Goal: Check status

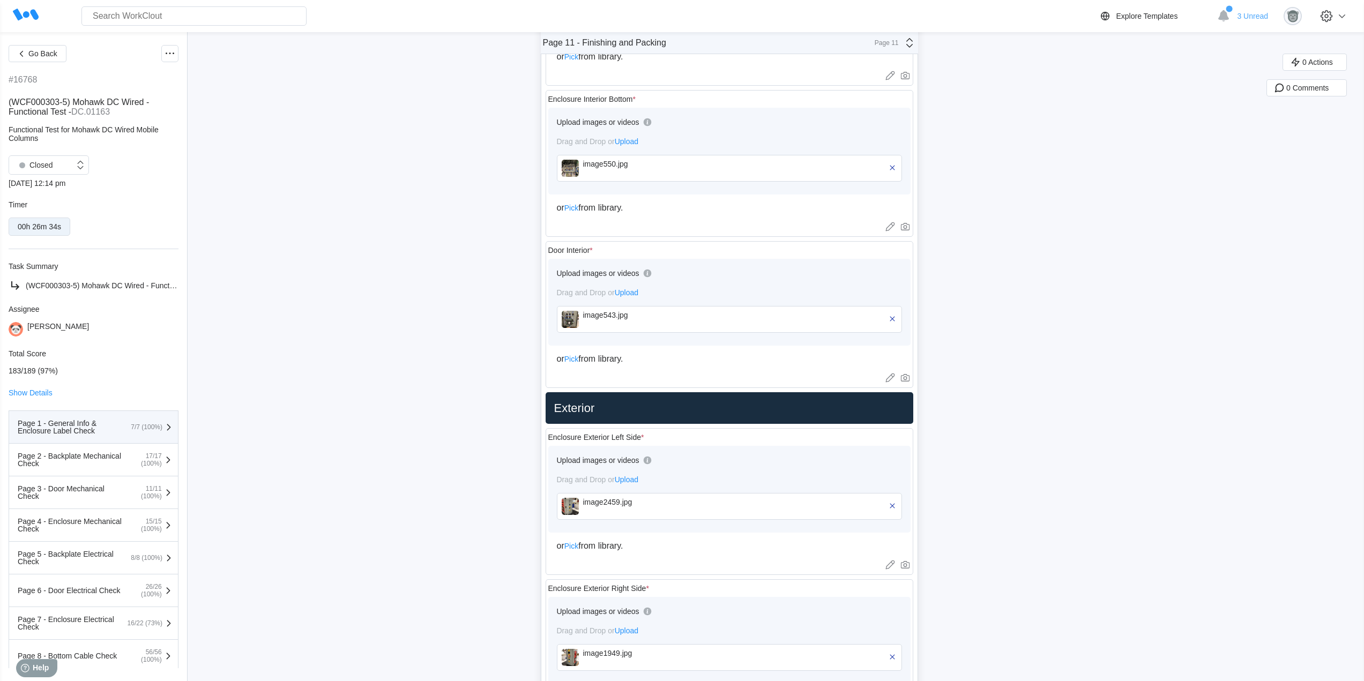
click at [102, 433] on div "Page 1 - General Info & Enclosure Label Check" at bounding box center [71, 427] width 107 height 15
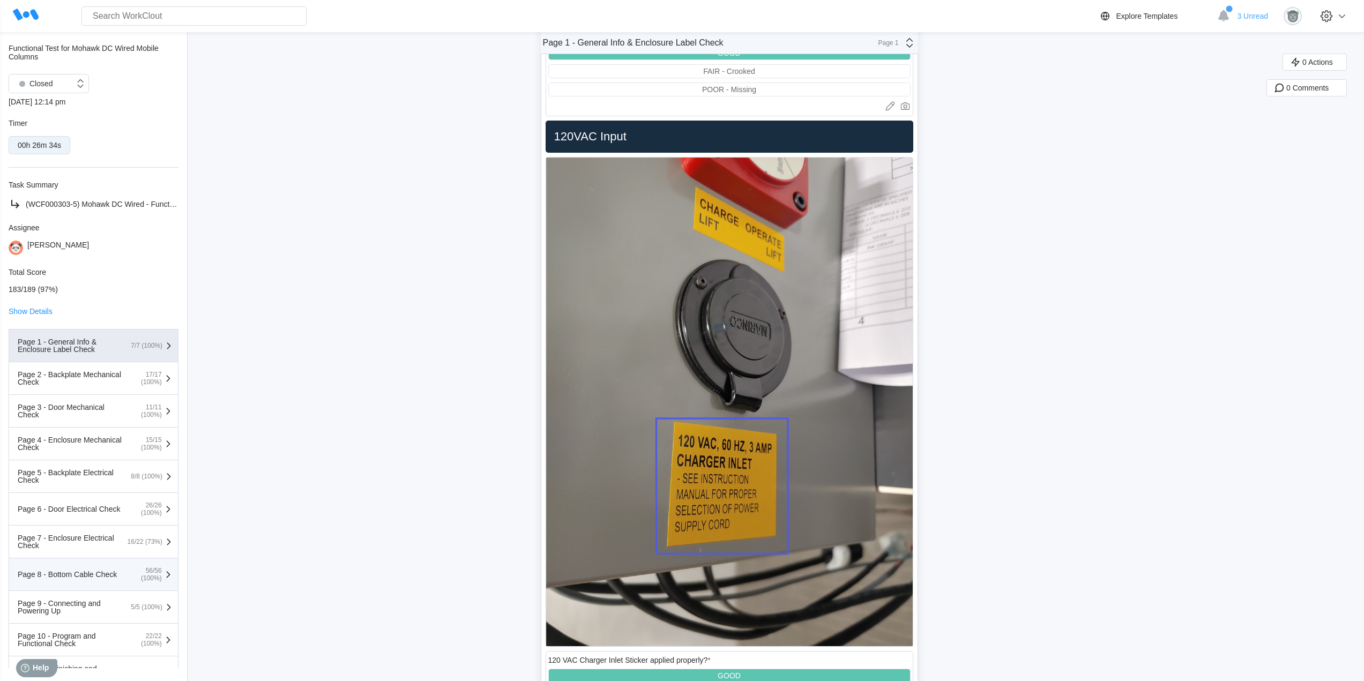
scroll to position [137, 0]
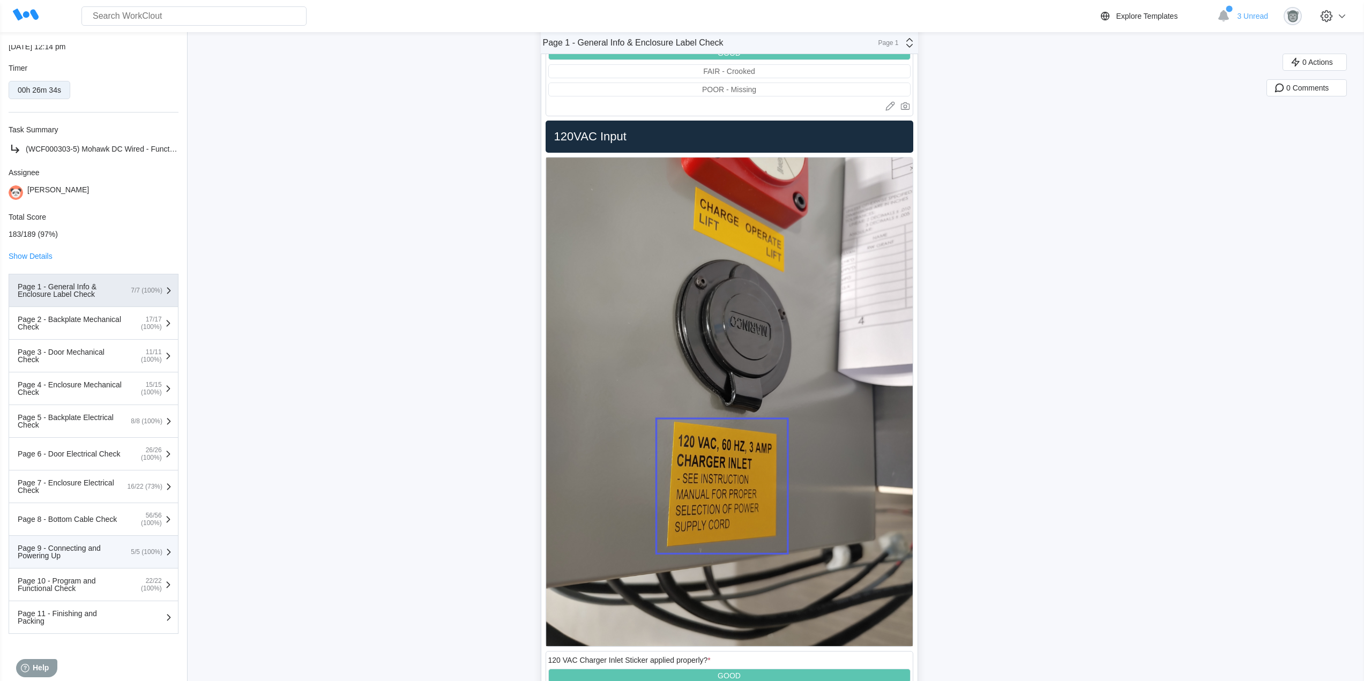
click at [87, 552] on div "Page 9 - Connecting and Powering Up" at bounding box center [71, 551] width 107 height 15
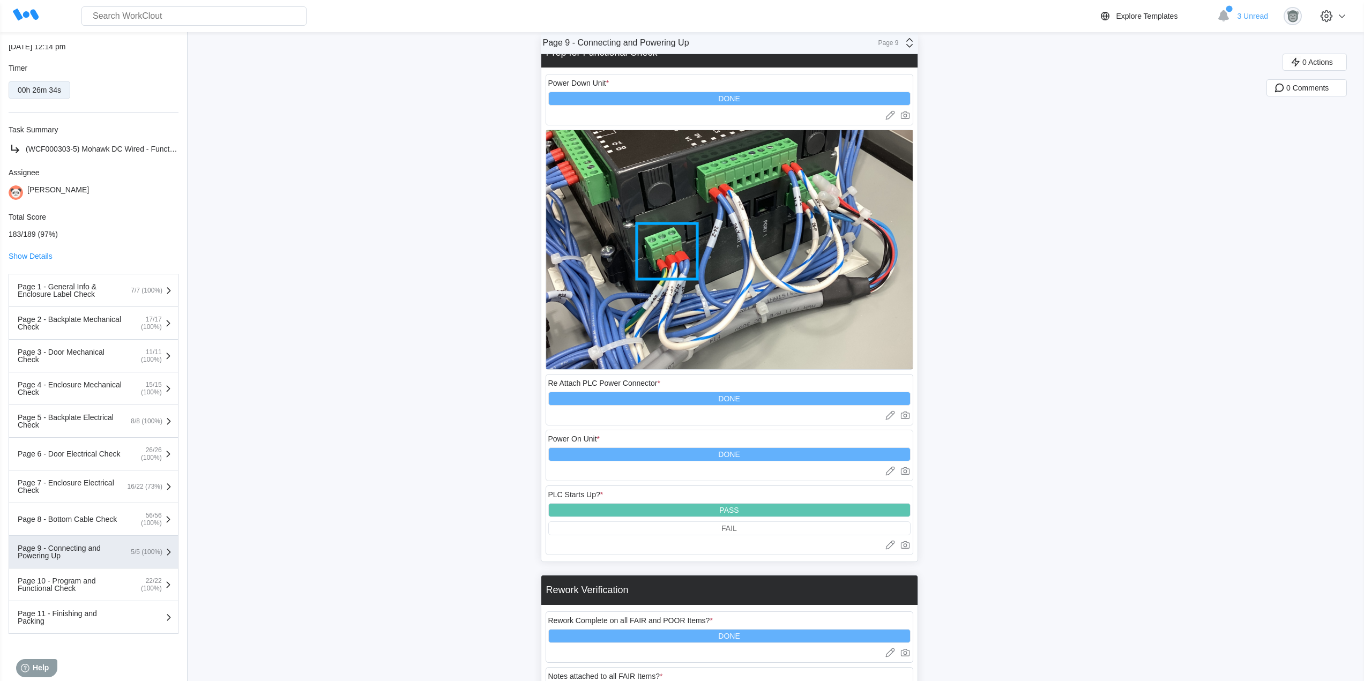
scroll to position [5207, 0]
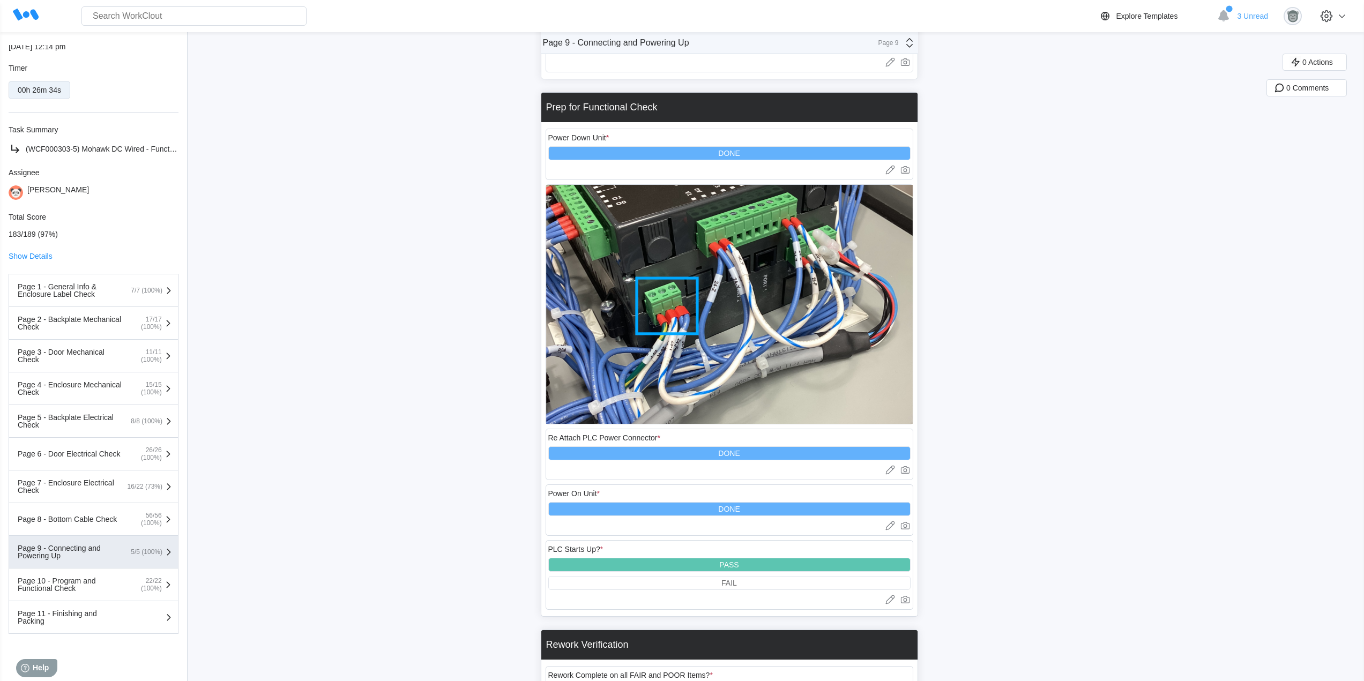
click at [35, 260] on div "Show Details" at bounding box center [94, 256] width 170 height 10
click at [35, 259] on span "Show Details" at bounding box center [31, 256] width 44 height 8
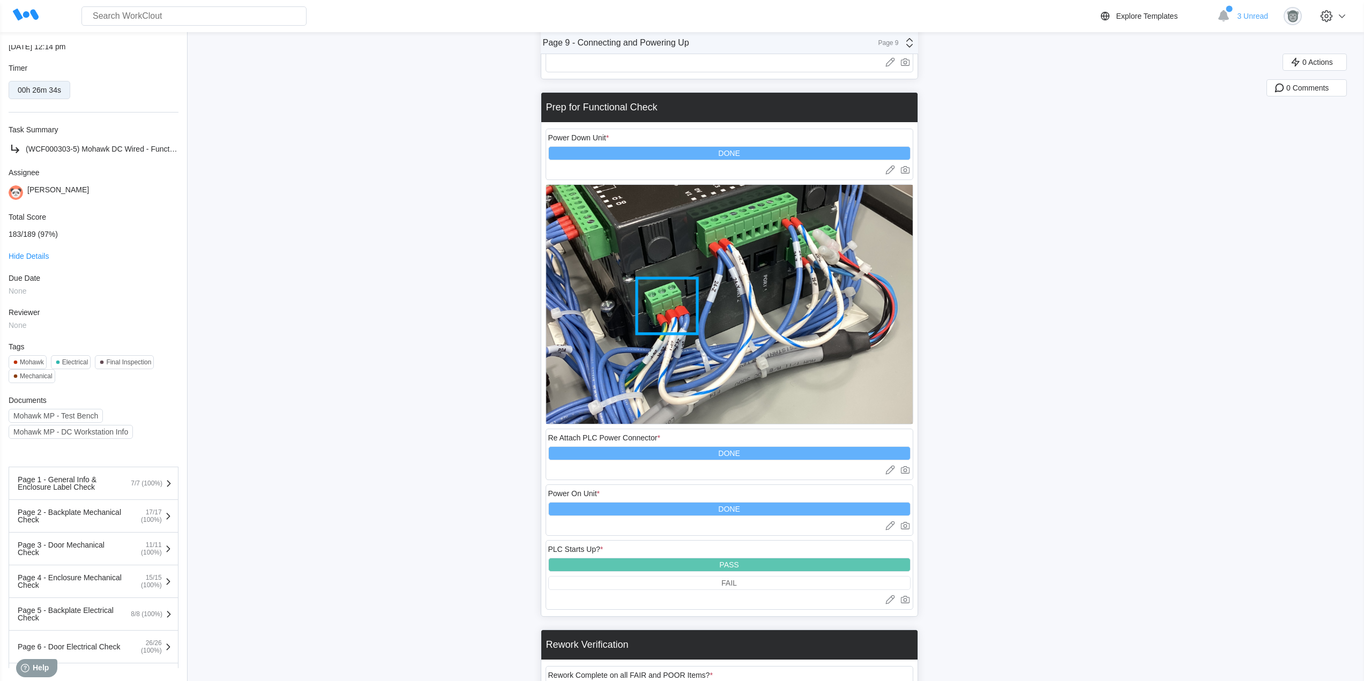
scroll to position [0, 0]
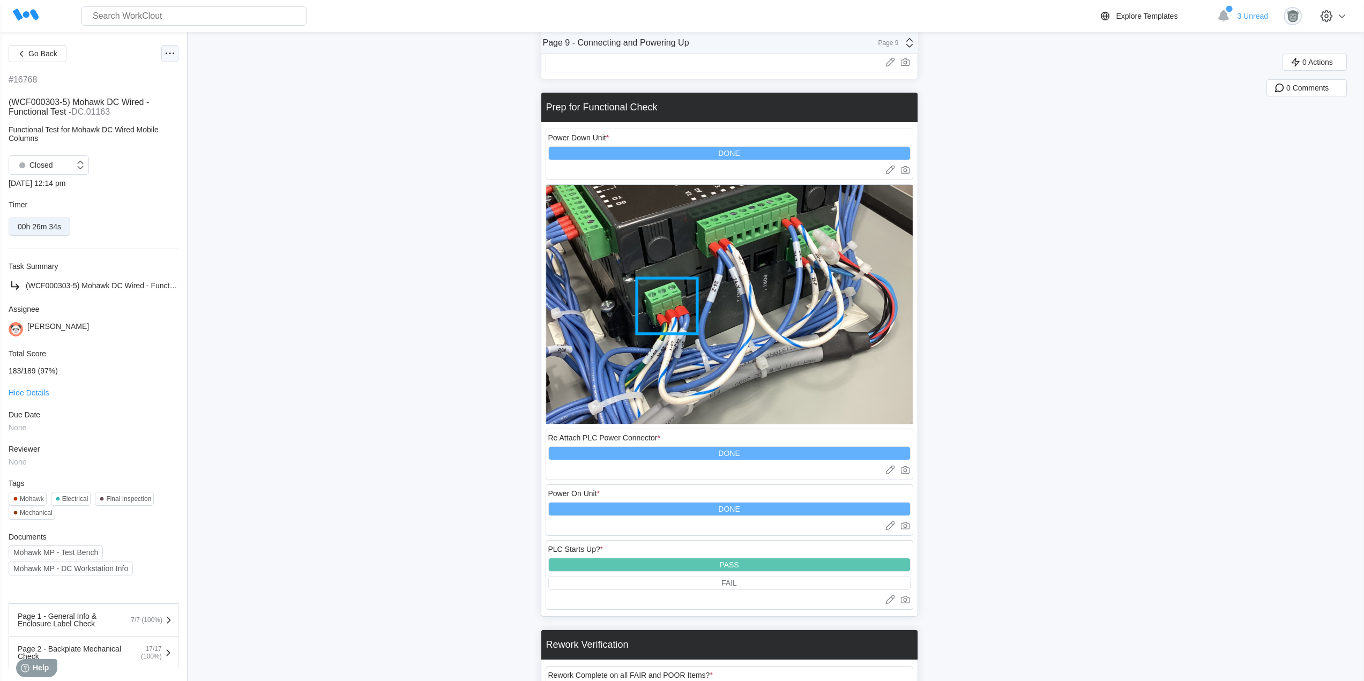
click at [163, 53] on icon at bounding box center [169, 53] width 13 height 13
click at [126, 168] on div "View Report" at bounding box center [117, 157] width 106 height 26
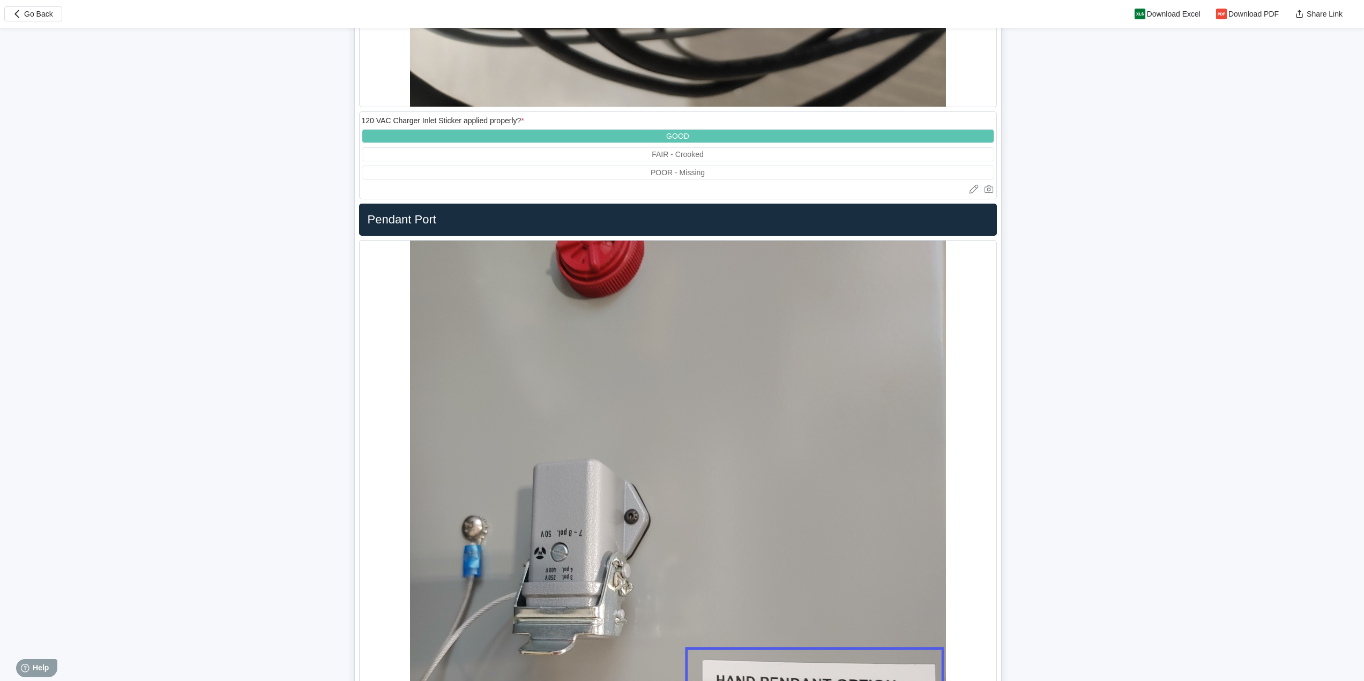
scroll to position [6609, 0]
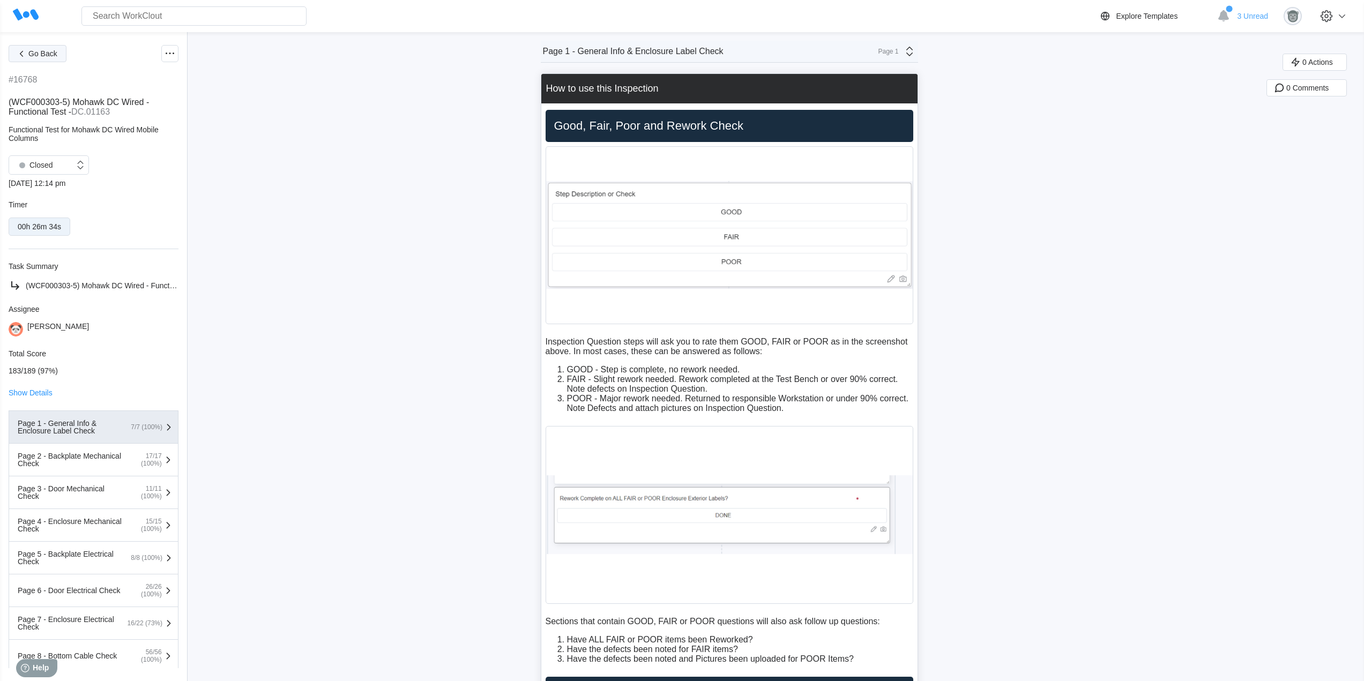
click at [31, 50] on span "Go Back" at bounding box center [42, 54] width 29 height 8
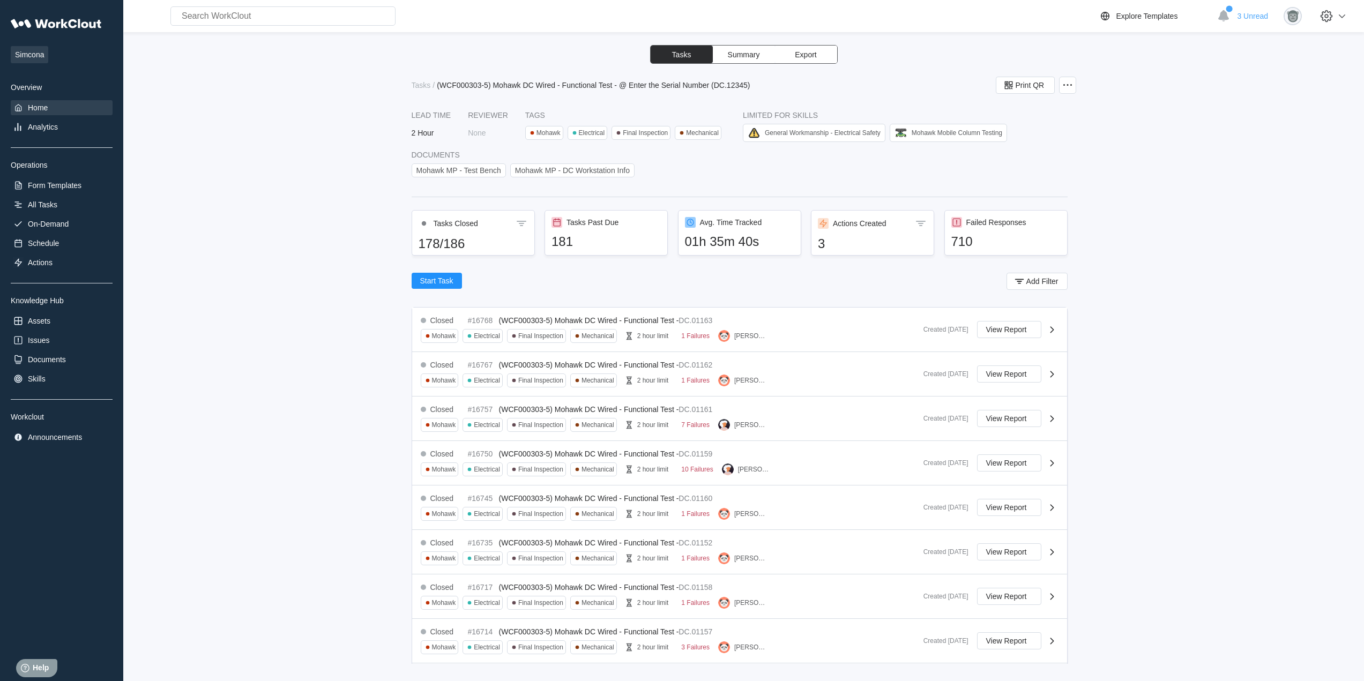
click at [35, 106] on div "Home" at bounding box center [38, 107] width 20 height 9
